Goal: Entertainment & Leisure: Consume media (video, audio)

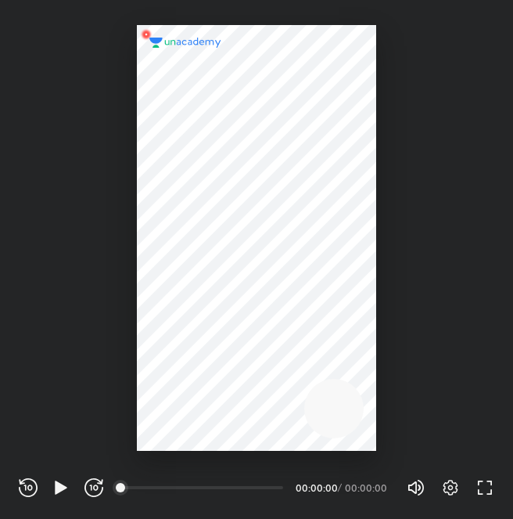
scroll to position [519, 513]
click at [60, 486] on icon "button" at bounding box center [61, 486] width 12 height 13
click at [451, 489] on icon "button" at bounding box center [450, 487] width 5 height 5
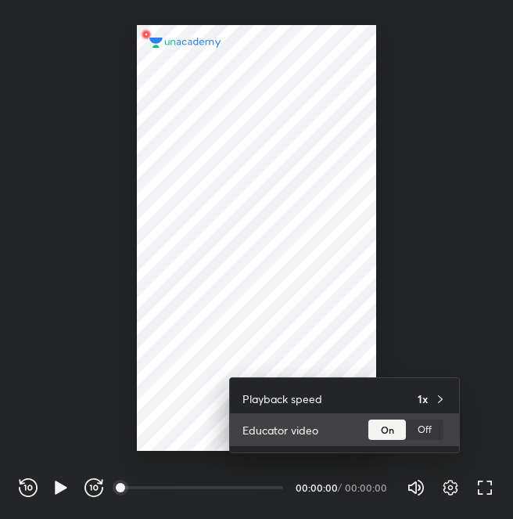
click at [380, 426] on div "On" at bounding box center [387, 429] width 38 height 20
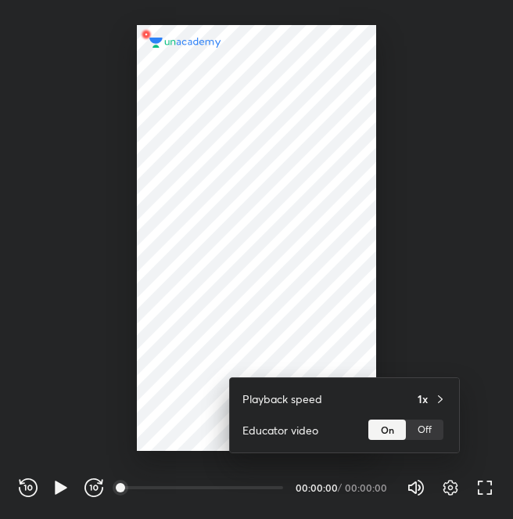
click at [58, 487] on div at bounding box center [256, 259] width 513 height 519
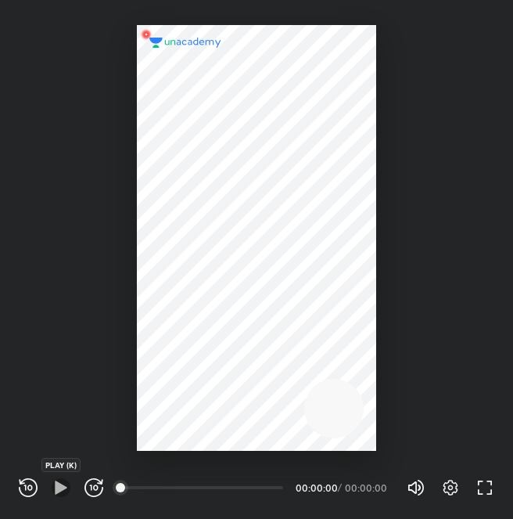
click at [58, 487] on icon "button" at bounding box center [61, 486] width 12 height 13
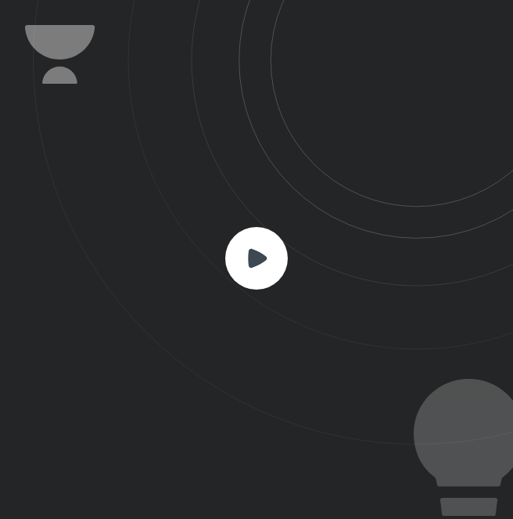
click at [58, 487] on div at bounding box center [256, 259] width 513 height 519
click at [254, 243] on rect at bounding box center [256, 258] width 63 height 63
click at [256, 267] on rect at bounding box center [256, 258] width 63 height 63
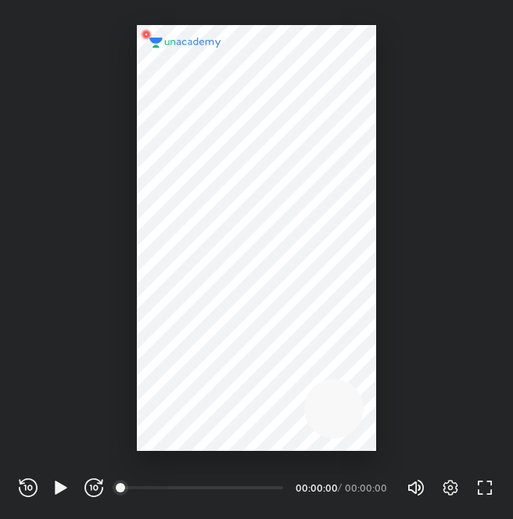
click at [167, 480] on div "00:00" at bounding box center [202, 487] width 161 height 16
